Goal: Information Seeking & Learning: Learn about a topic

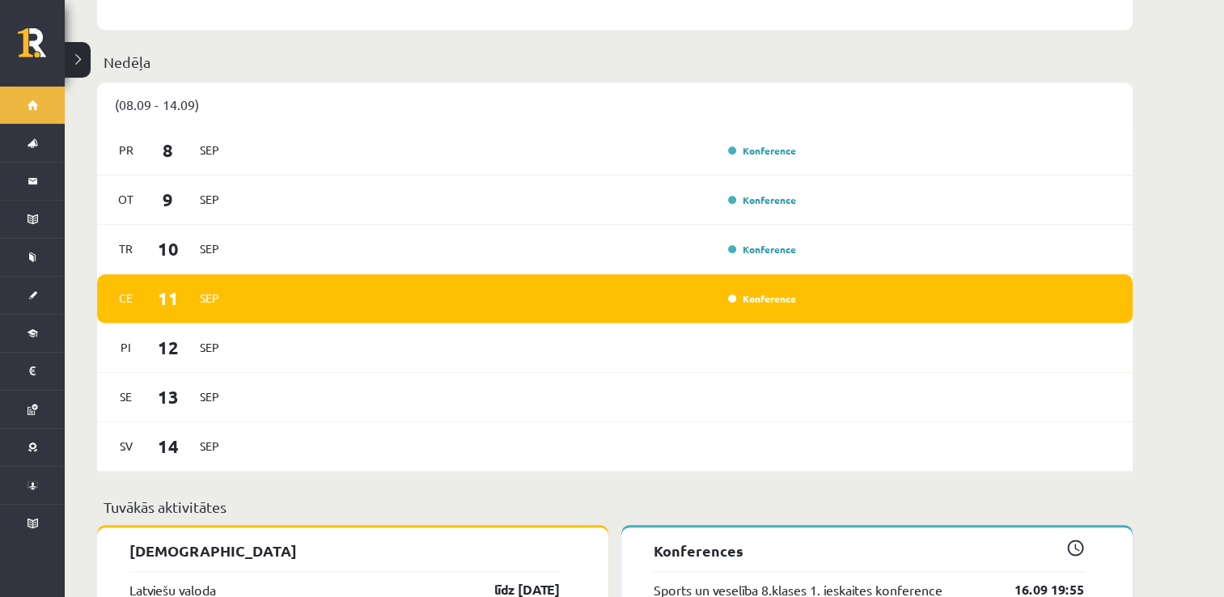
scroll to position [1142, 0]
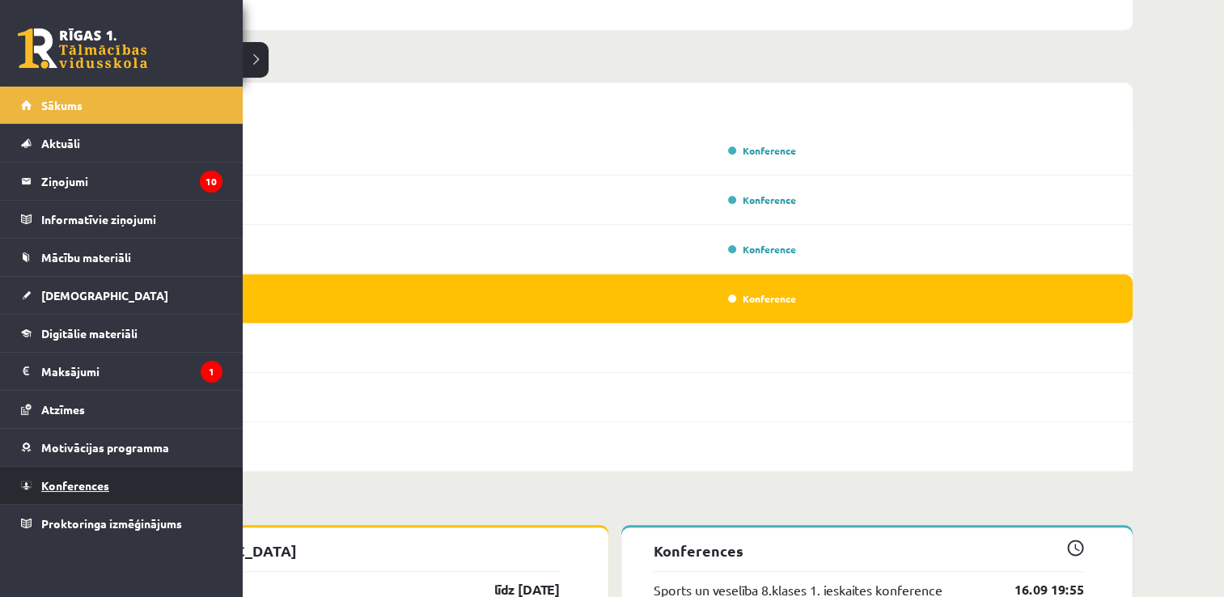
click at [107, 481] on span "Konferences" at bounding box center [75, 485] width 68 height 15
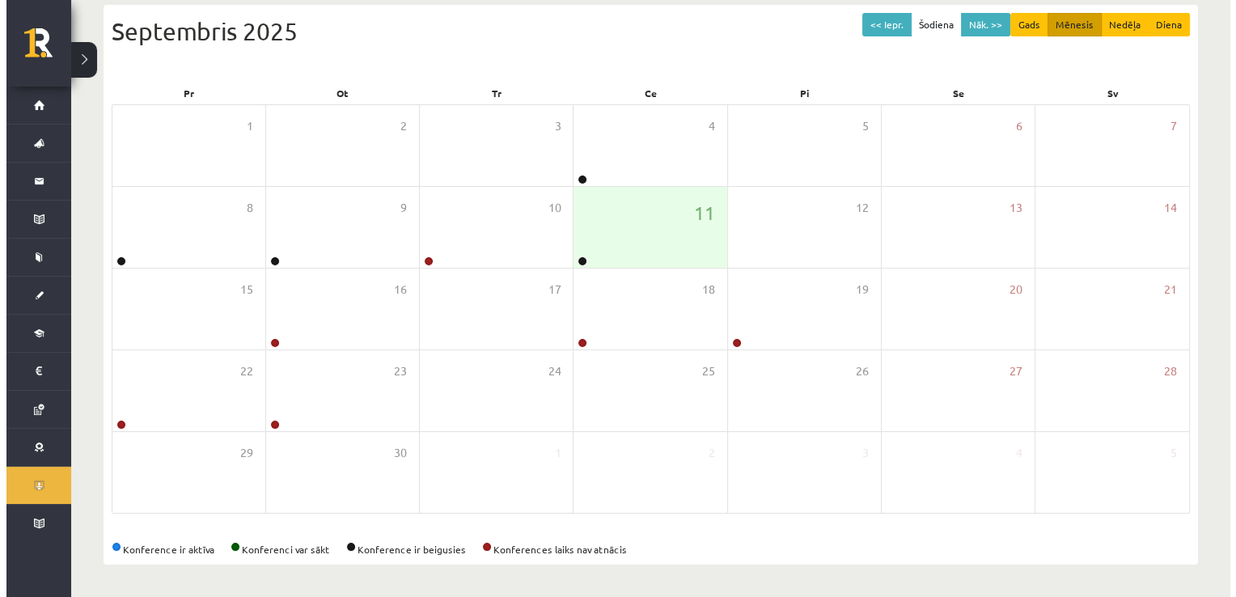
scroll to position [175, 0]
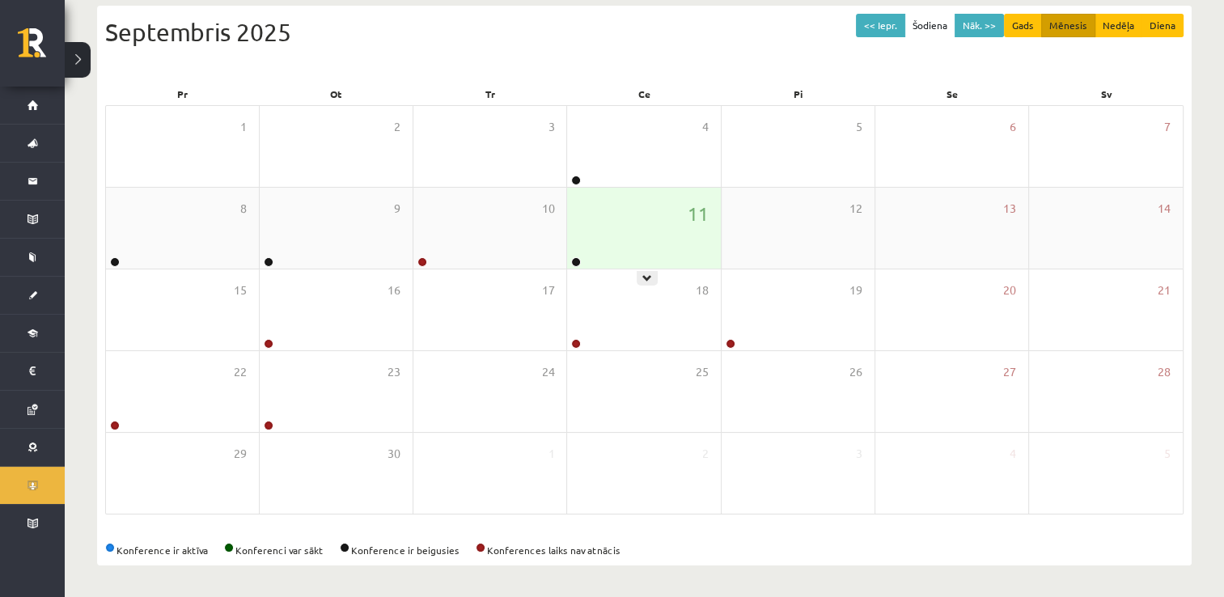
click at [588, 241] on div "11" at bounding box center [643, 228] width 153 height 81
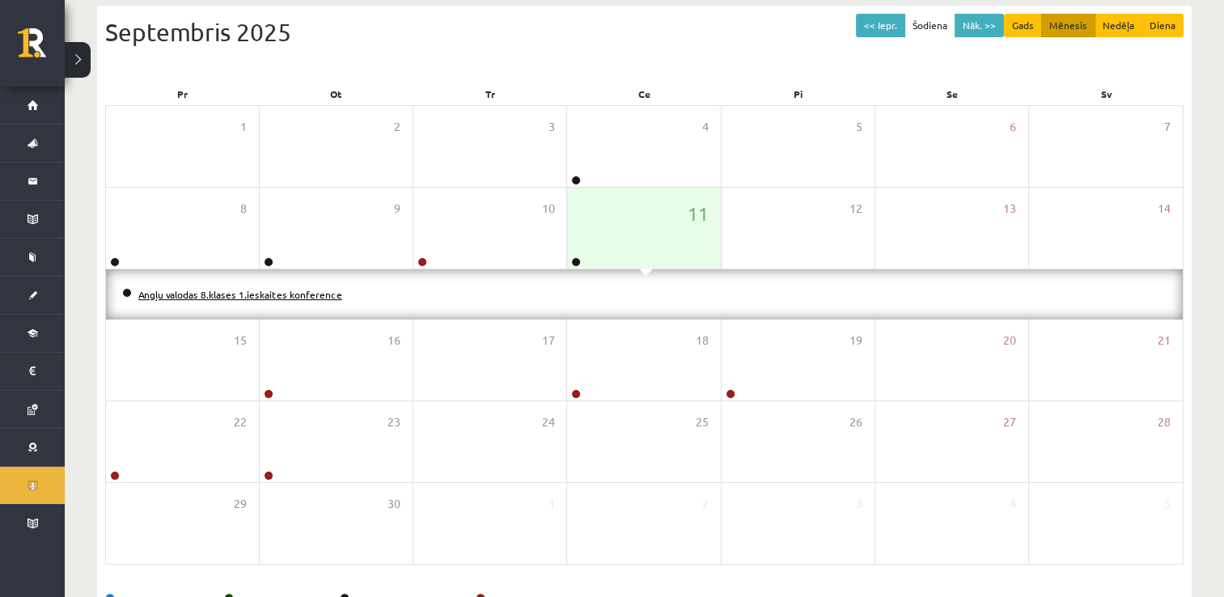
click at [311, 293] on link "Angļu valodas 8.klases 1.ieskaites konference" at bounding box center [240, 294] width 204 height 13
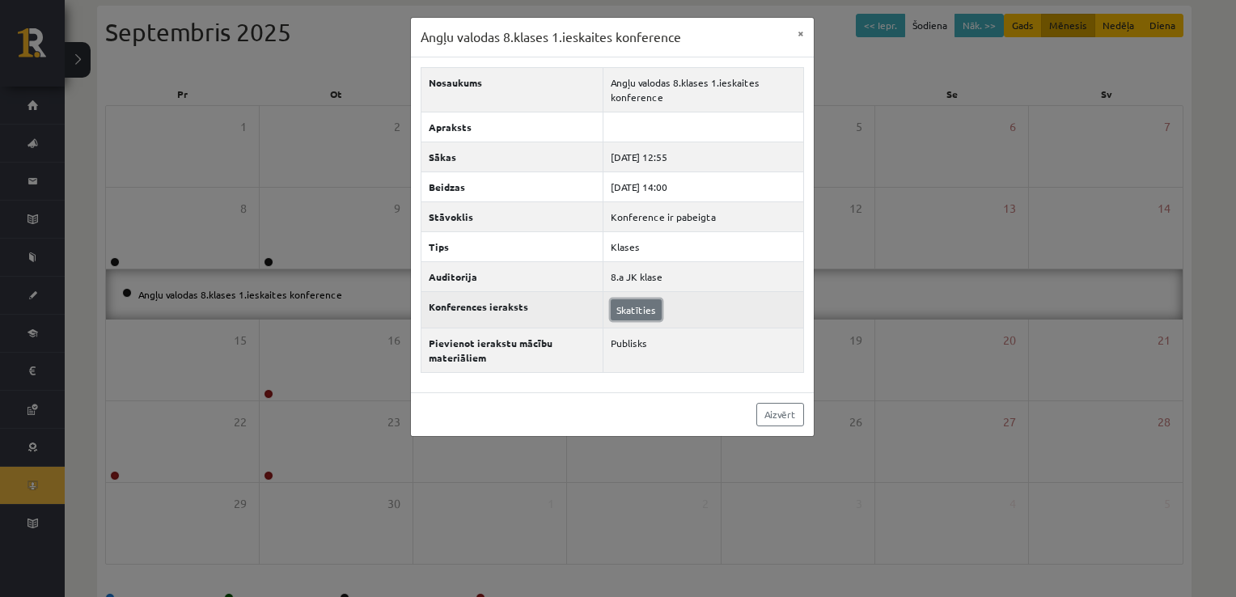
click at [622, 313] on link "Skatīties" at bounding box center [636, 309] width 51 height 21
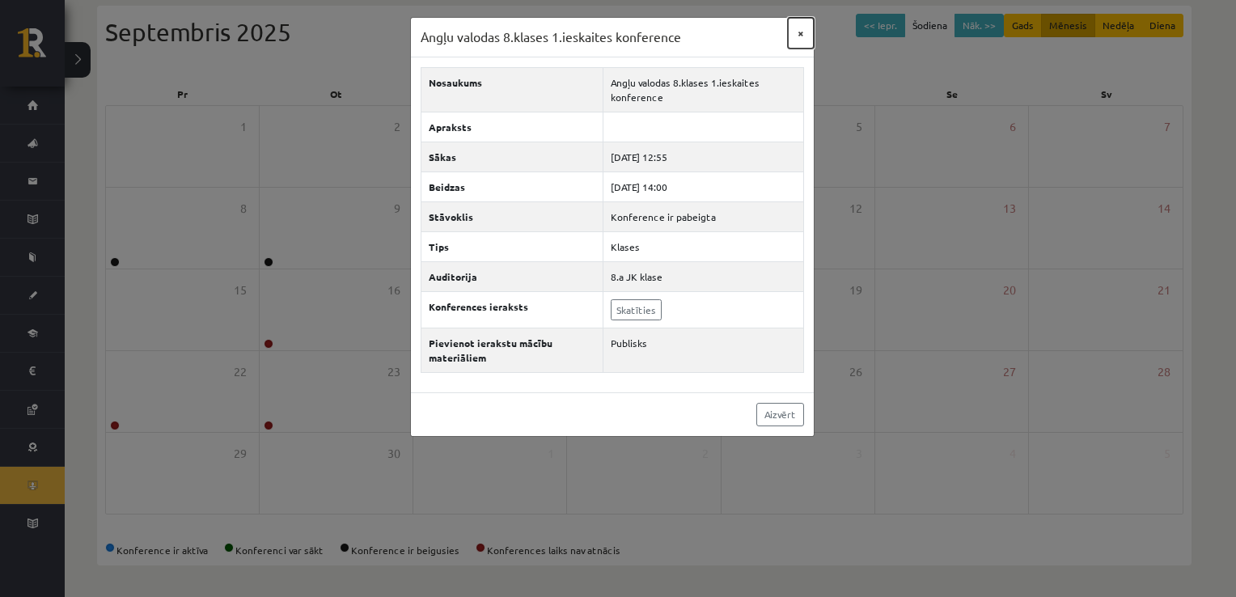
click at [803, 36] on button "×" at bounding box center [801, 33] width 26 height 31
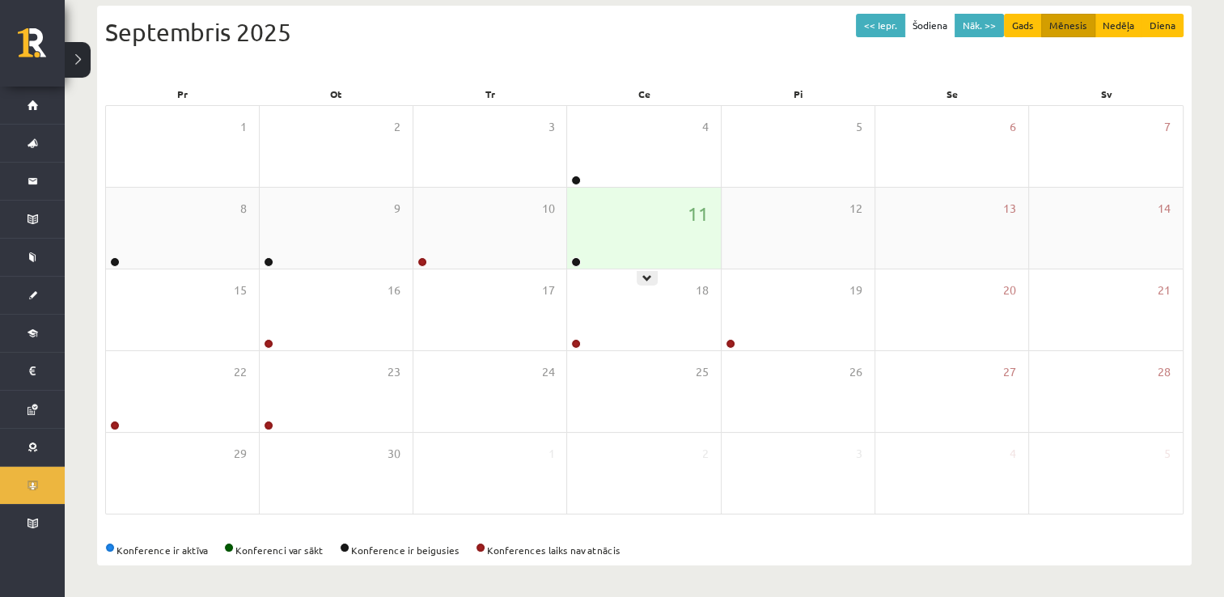
click at [574, 266] on div at bounding box center [574, 262] width 15 height 11
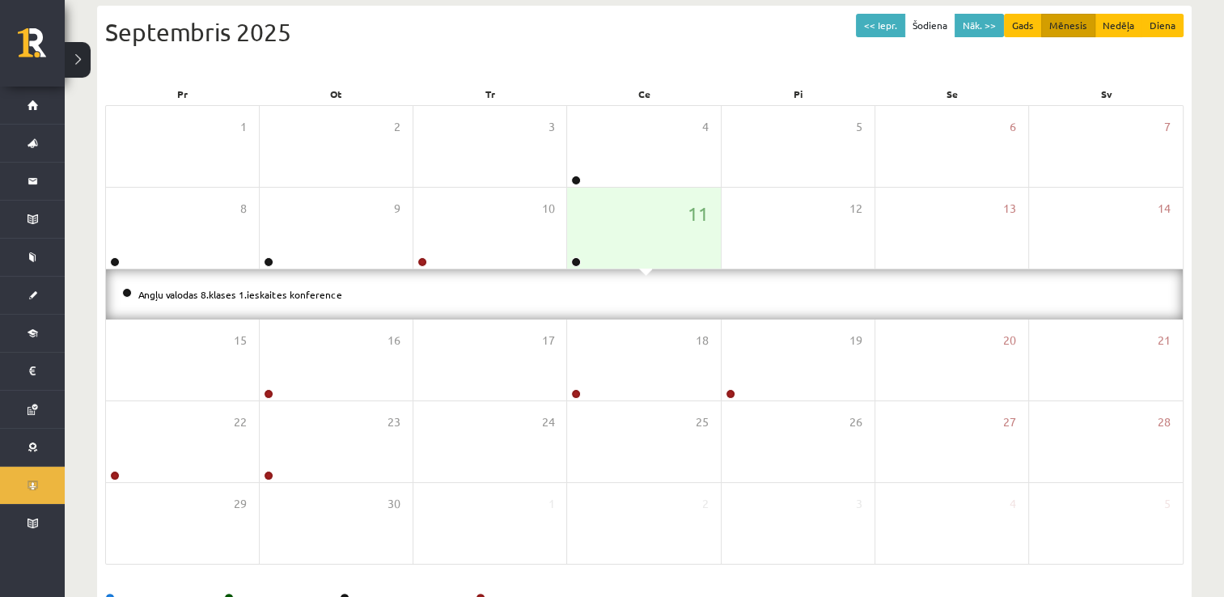
click at [247, 299] on li "Angļu valodas 8.klases 1.ieskaites konference" at bounding box center [644, 295] width 1045 height 18
click at [247, 296] on link "Angļu valodas 8.klases 1.ieskaites konference" at bounding box center [240, 294] width 204 height 13
